Goal: Information Seeking & Learning: Learn about a topic

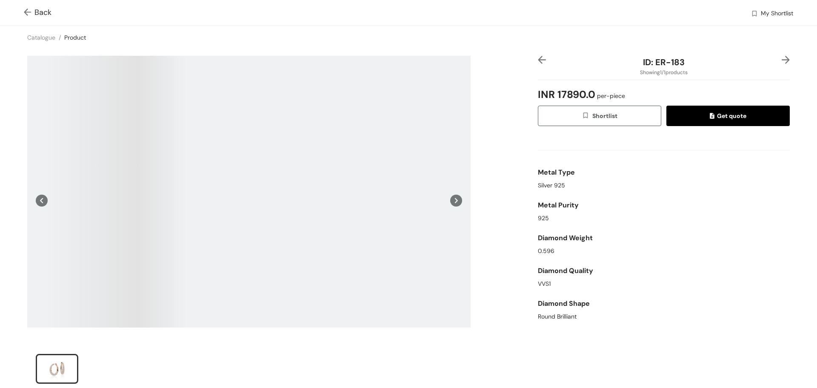
scroll to position [35, 0]
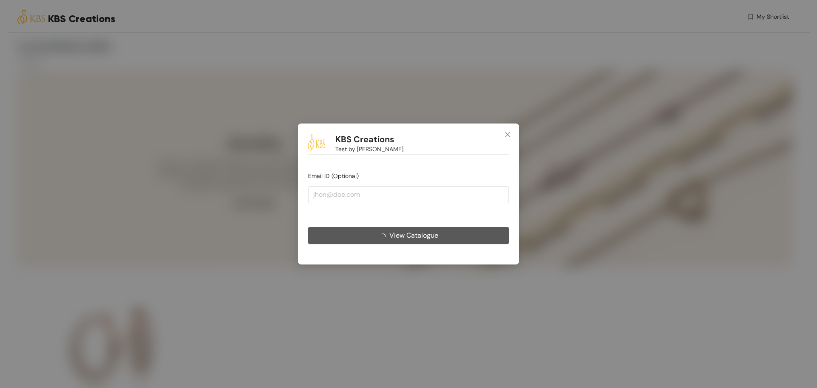
click at [412, 236] on span "View Catalogue" at bounding box center [413, 235] width 49 height 11
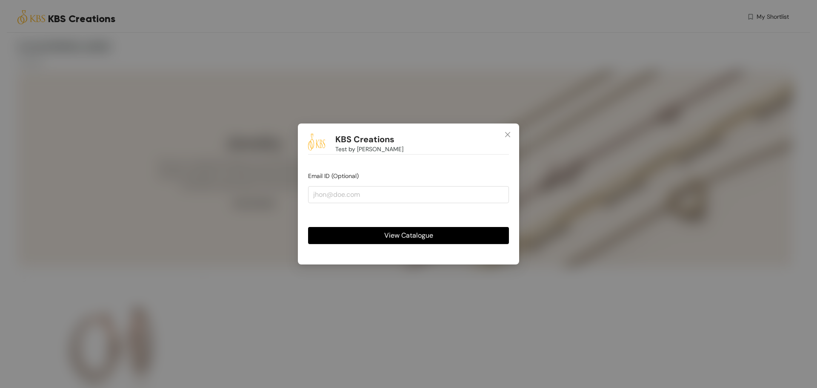
click at [417, 234] on span "View Catalogue" at bounding box center [408, 235] width 49 height 11
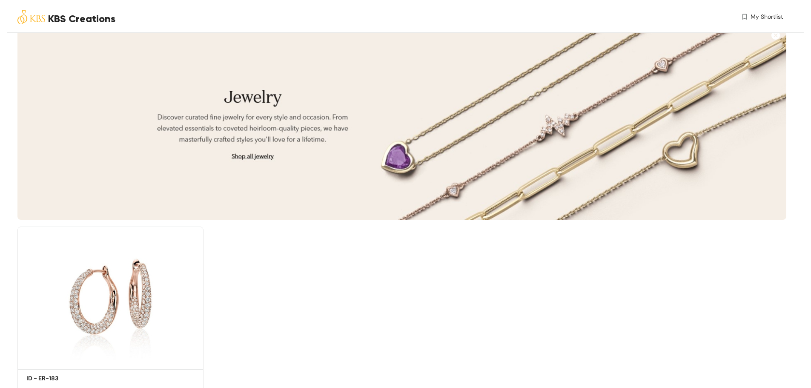
scroll to position [80, 0]
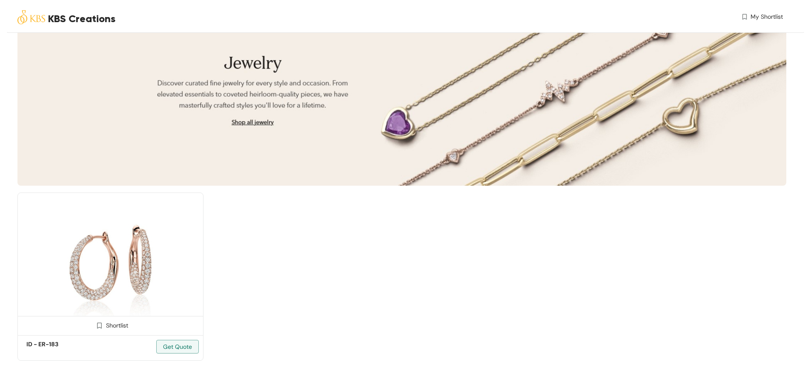
click at [80, 277] on img at bounding box center [110, 262] width 186 height 140
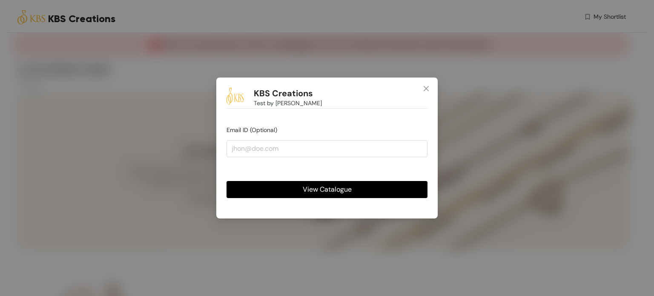
click at [337, 187] on span "View Catalogue" at bounding box center [327, 189] width 49 height 11
